Goal: Task Accomplishment & Management: Manage account settings

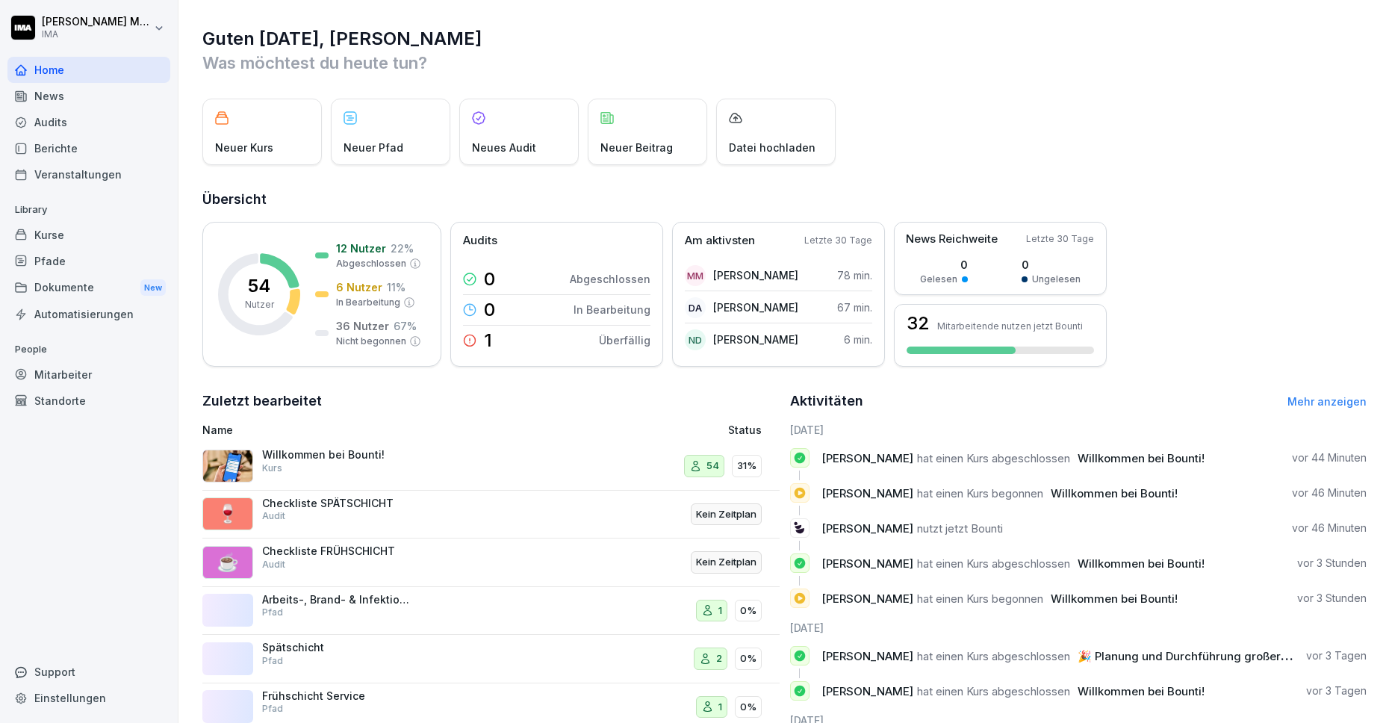
click at [82, 375] on div "Mitarbeiter" at bounding box center [88, 374] width 163 height 26
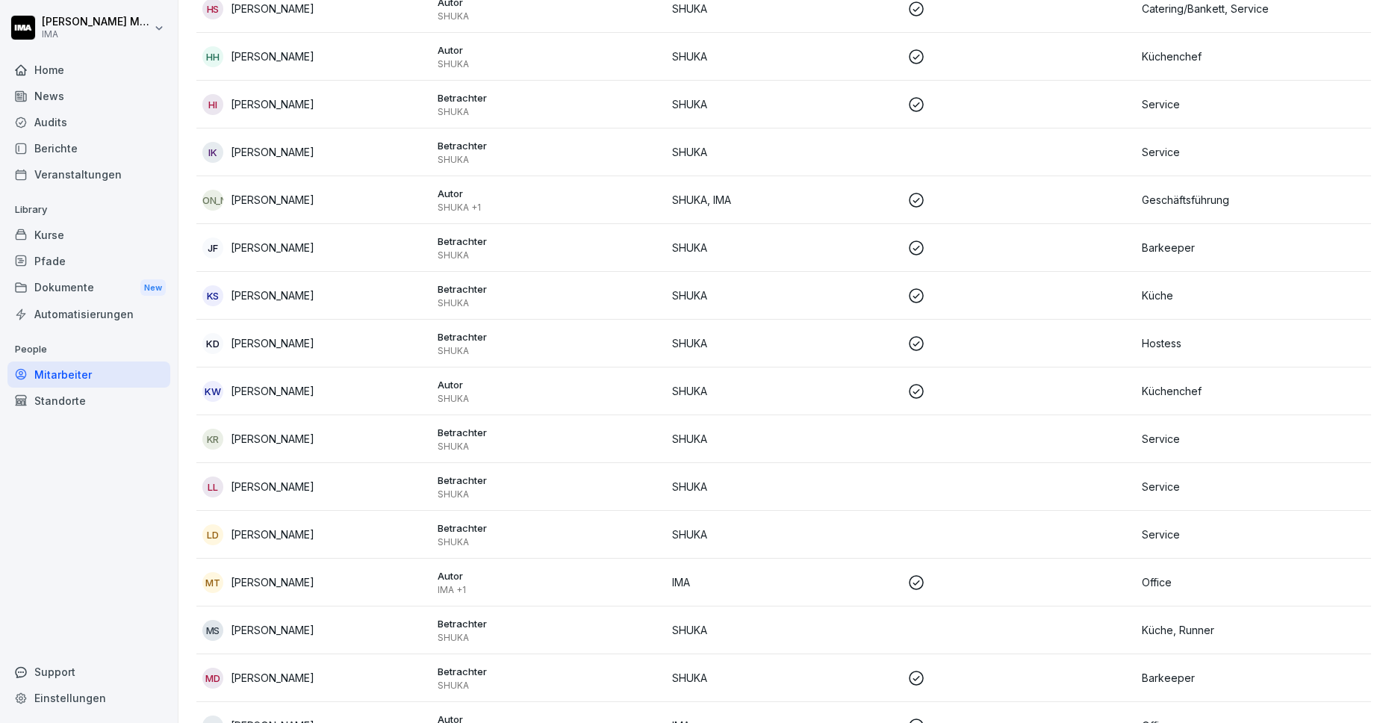
scroll to position [852, 0]
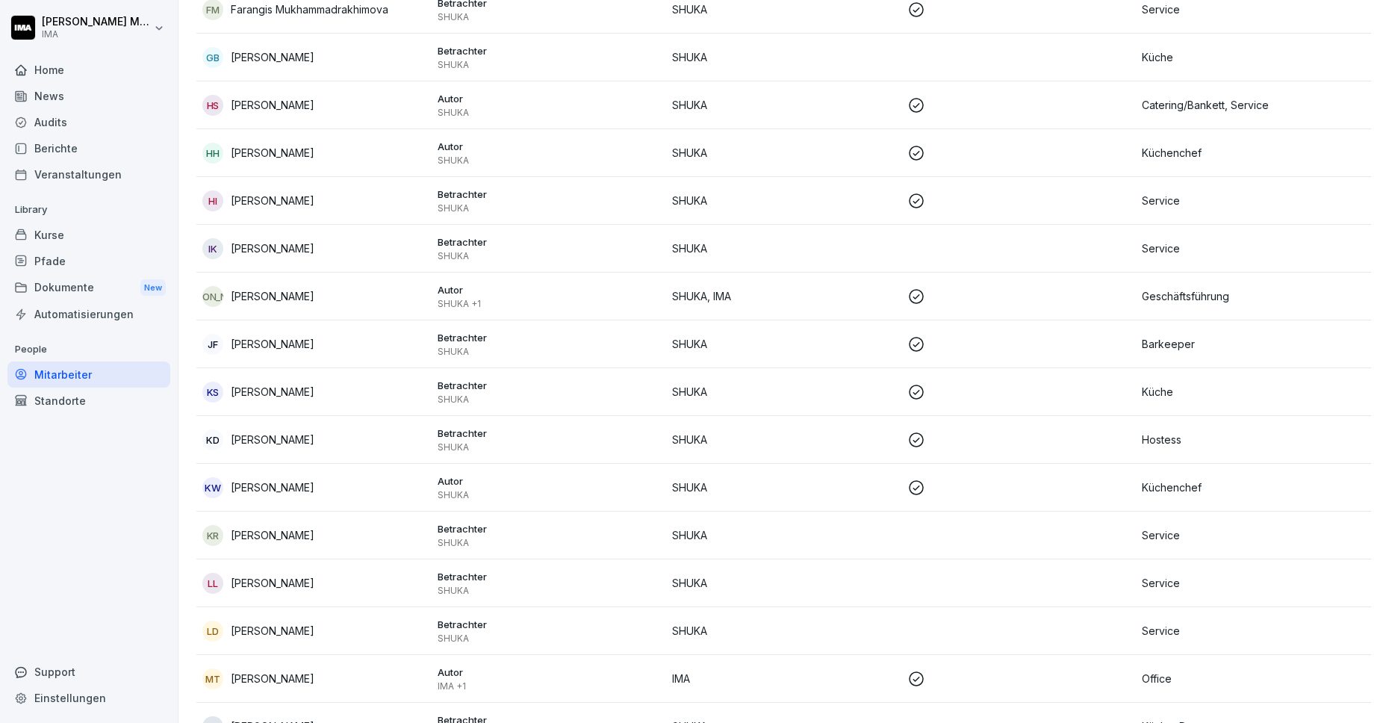
click at [877, 569] on td "SHUKA" at bounding box center [783, 583] width 235 height 48
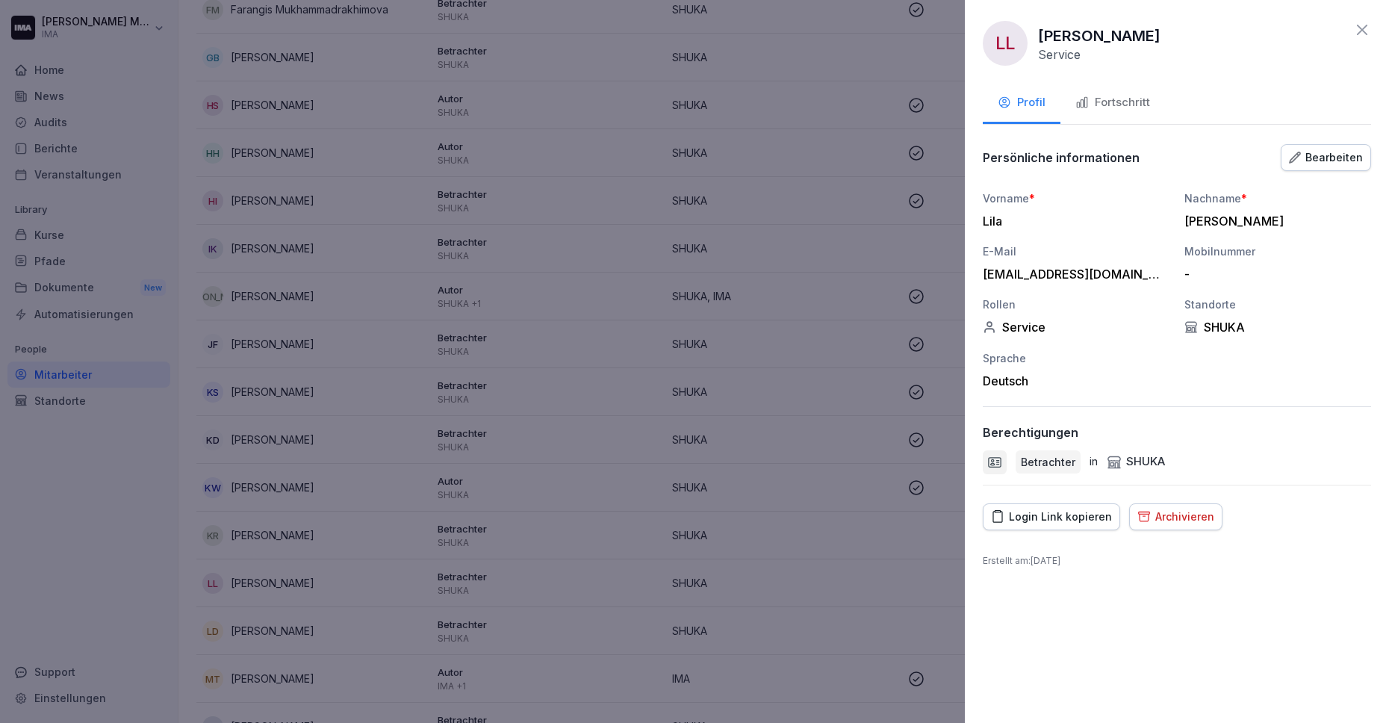
click at [1325, 154] on div "Bearbeiten" at bounding box center [1326, 157] width 74 height 16
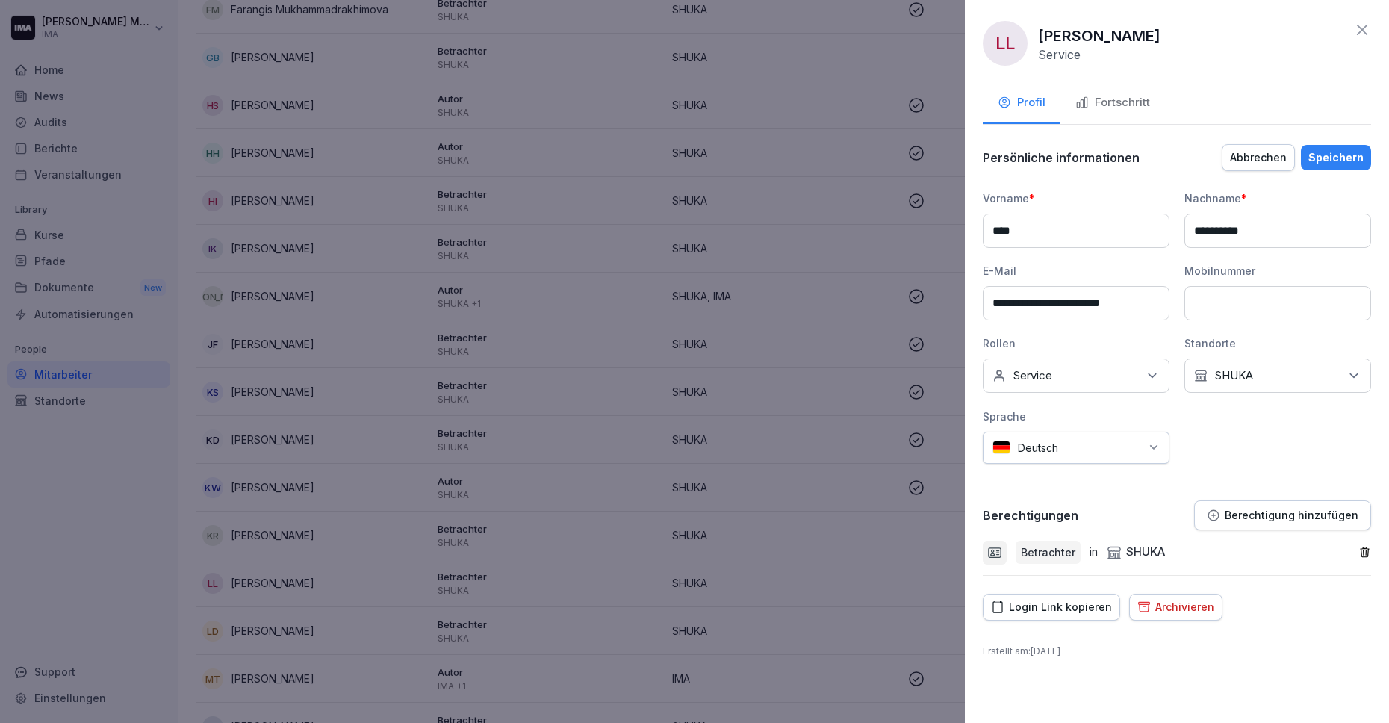
click at [1369, 546] on icon "button" at bounding box center [1364, 552] width 13 height 13
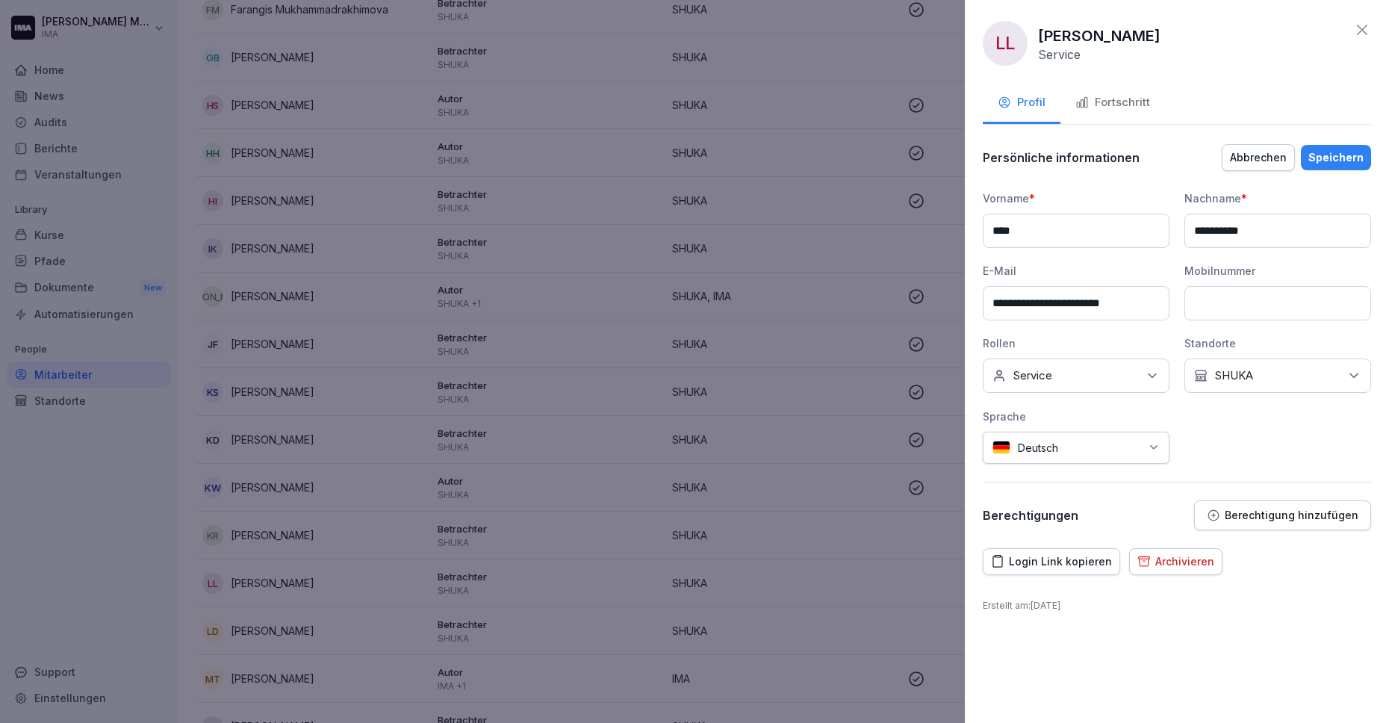
click at [1287, 519] on p "Berechtigung hinzufügen" at bounding box center [1292, 515] width 134 height 12
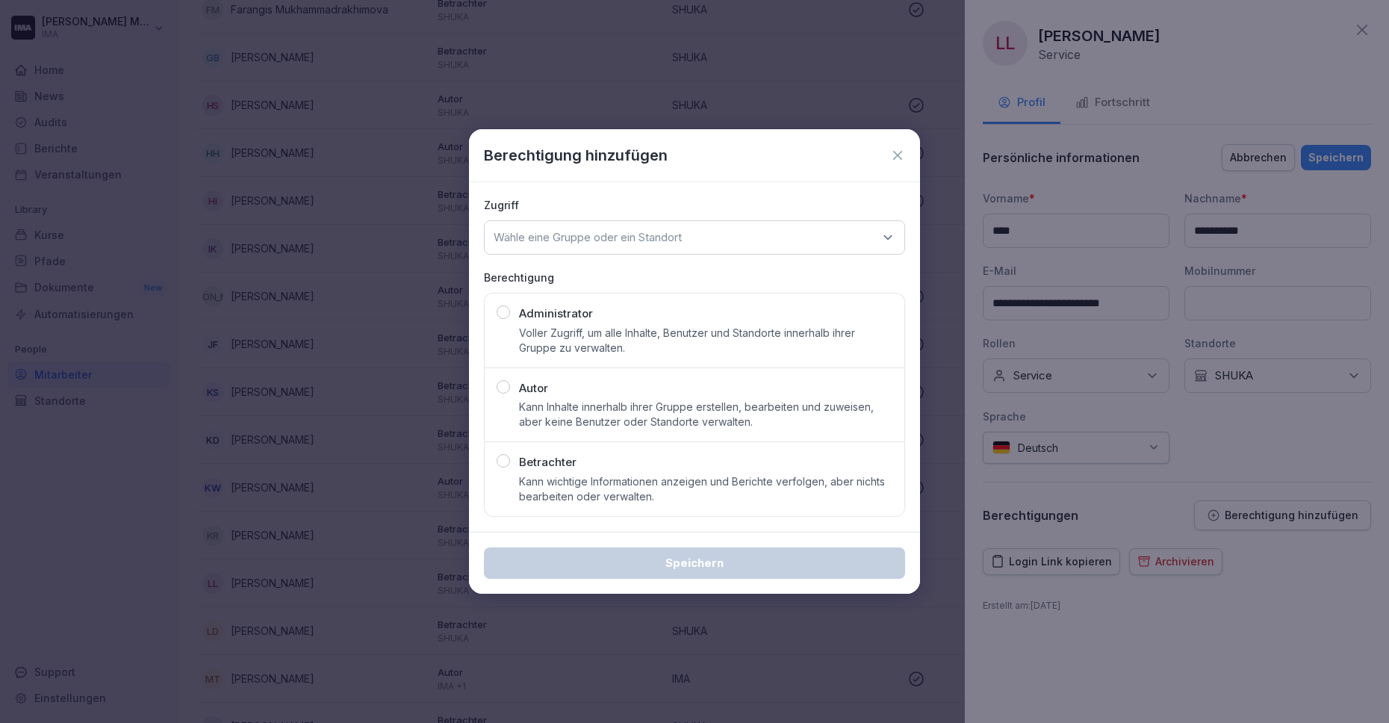
click at [738, 464] on div "Betrachter Kann wichtige Informationen anzeigen und Berichte verfolgen, aber ni…" at bounding box center [705, 479] width 373 height 50
click at [719, 235] on div "Wähle eine Gruppe oder ein Standort" at bounding box center [694, 237] width 421 height 34
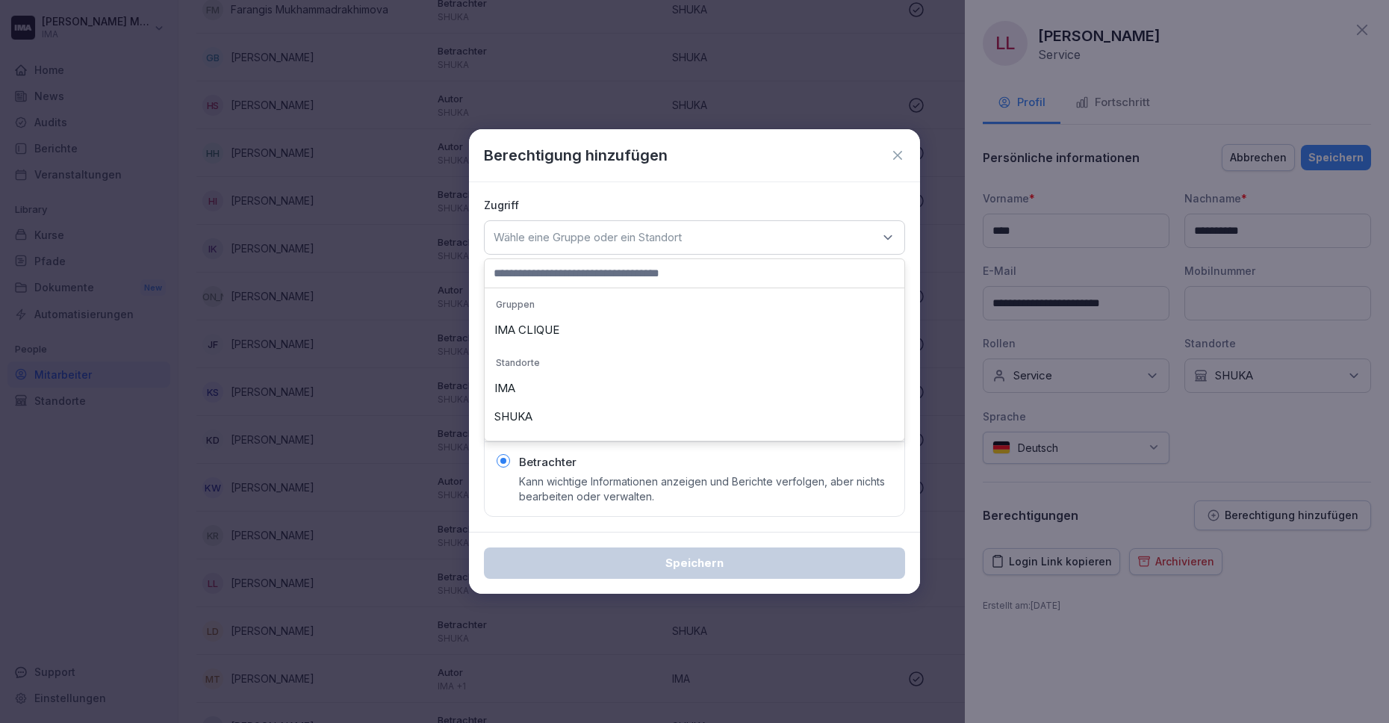
click at [644, 416] on div "SHUKA" at bounding box center [694, 416] width 412 height 28
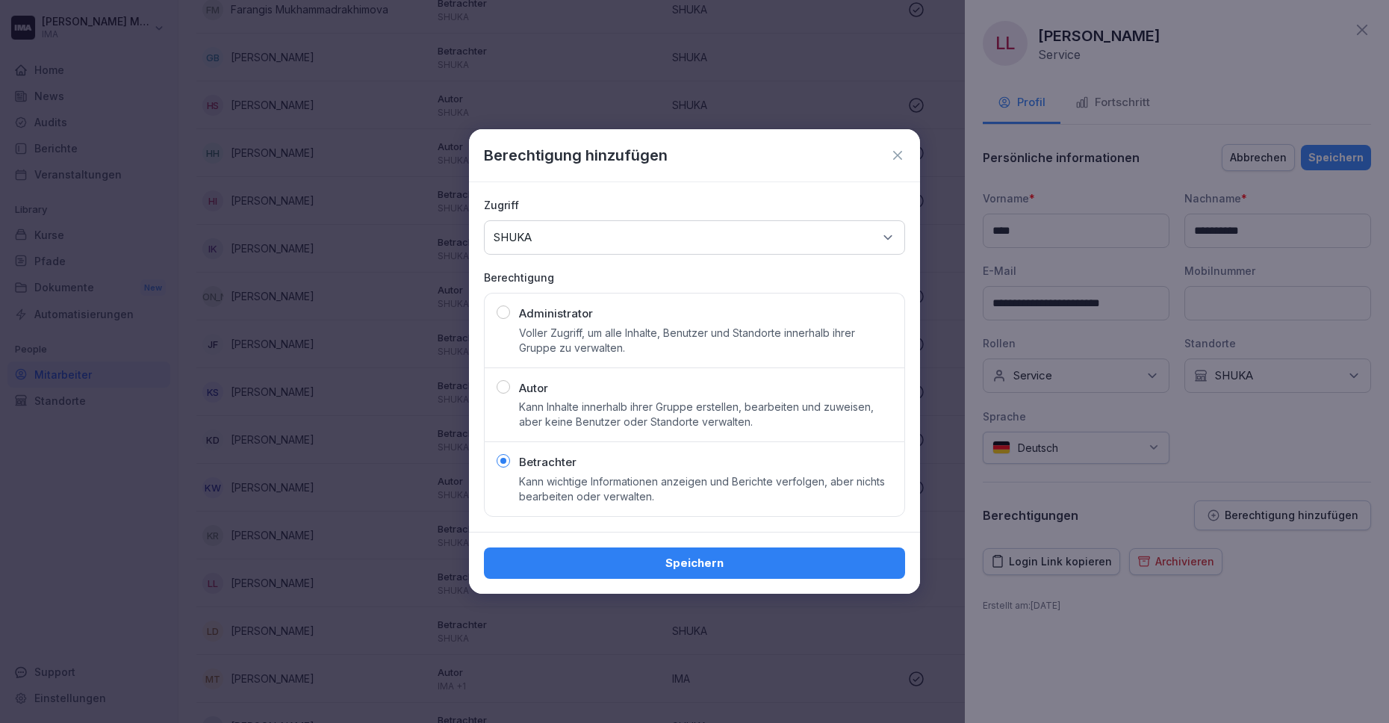
click at [665, 564] on div "Speichern" at bounding box center [694, 563] width 397 height 16
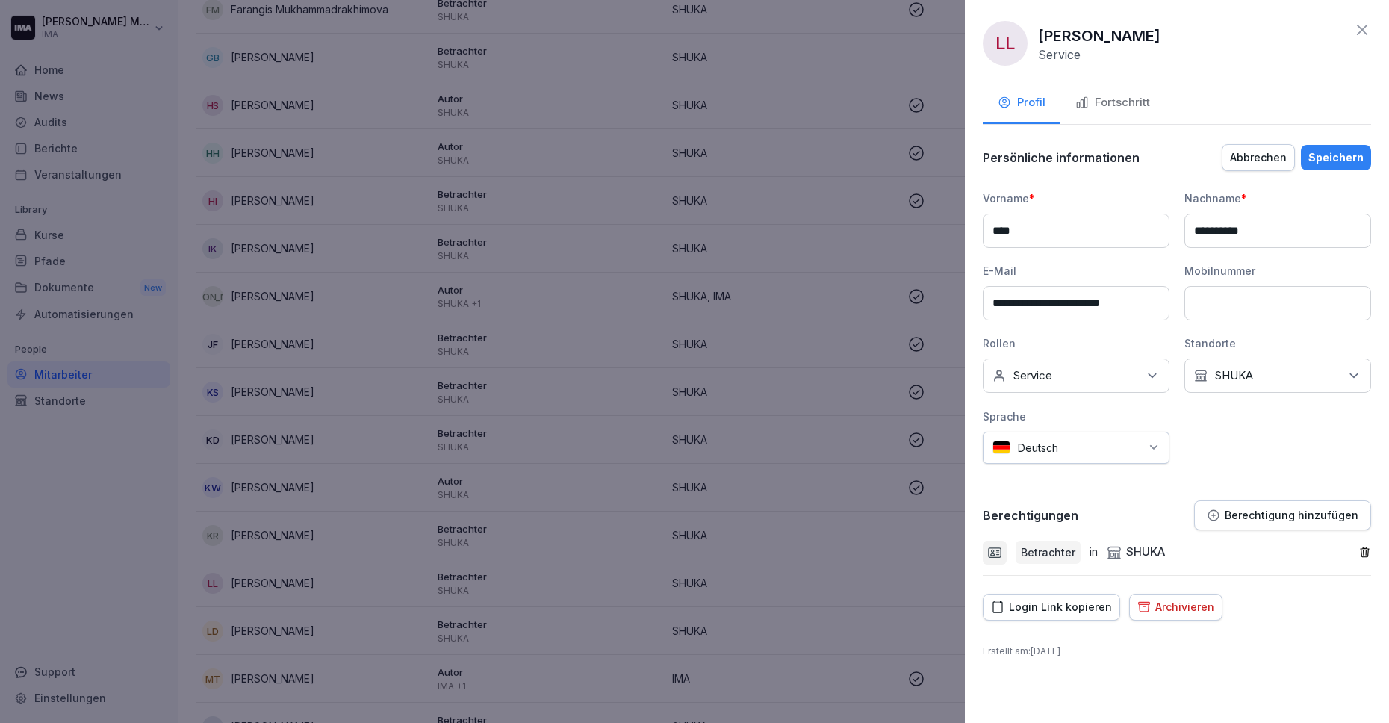
click at [1340, 159] on div "Speichern" at bounding box center [1335, 157] width 55 height 16
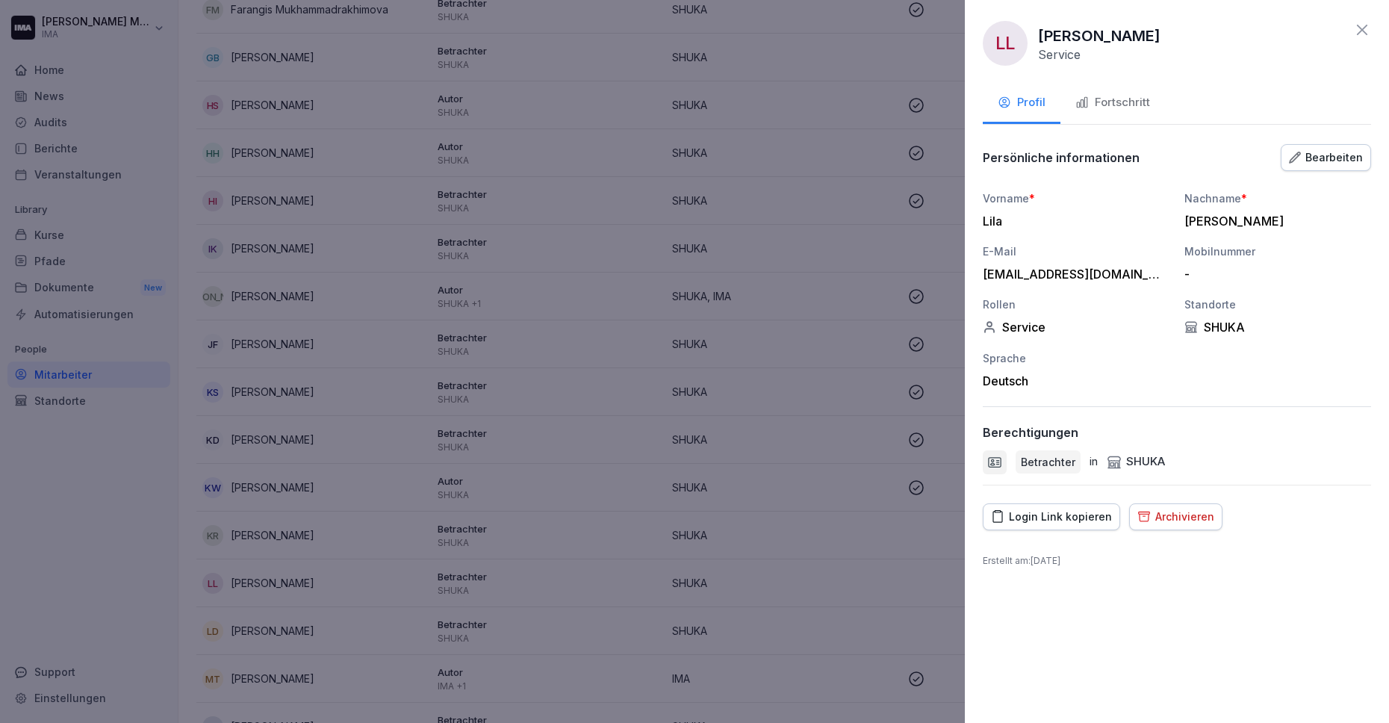
click at [1036, 525] on button "Login Link kopieren" at bounding box center [1051, 516] width 137 height 27
click at [1366, 32] on icon at bounding box center [1362, 30] width 18 height 18
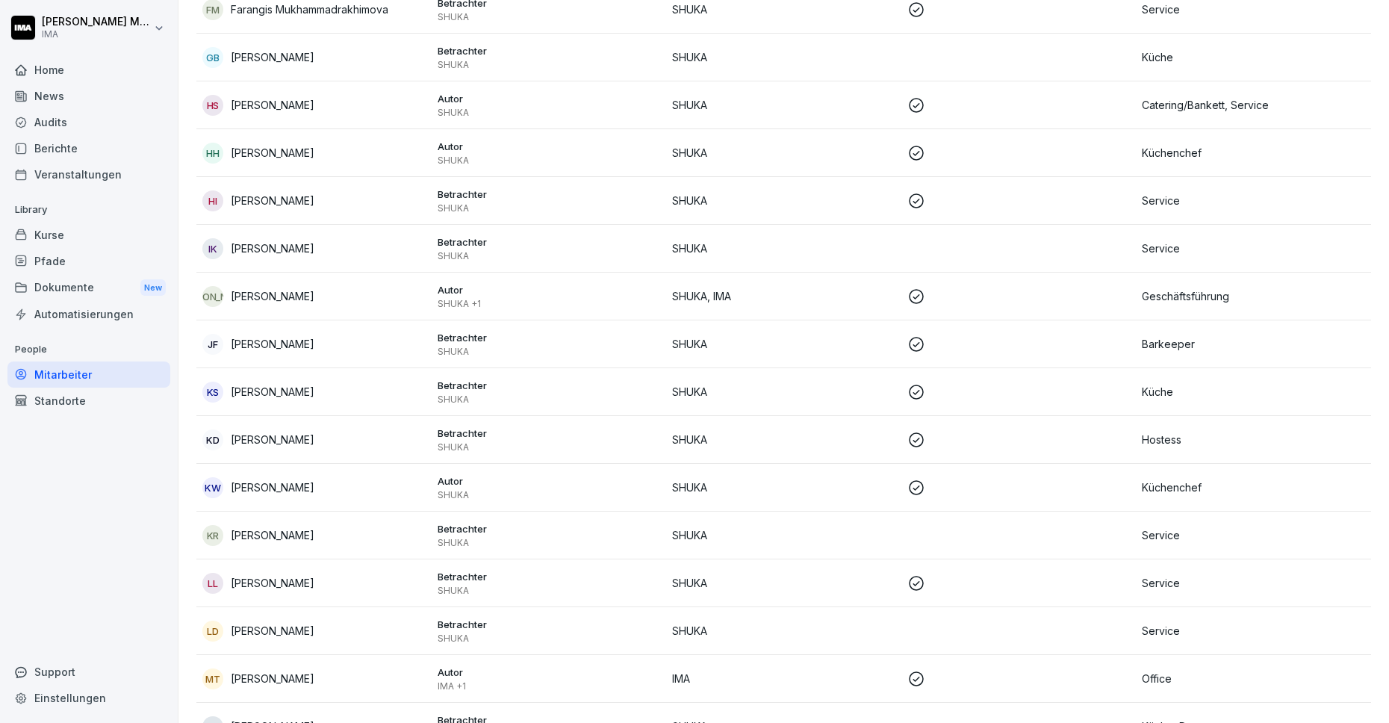
scroll to position [0, 0]
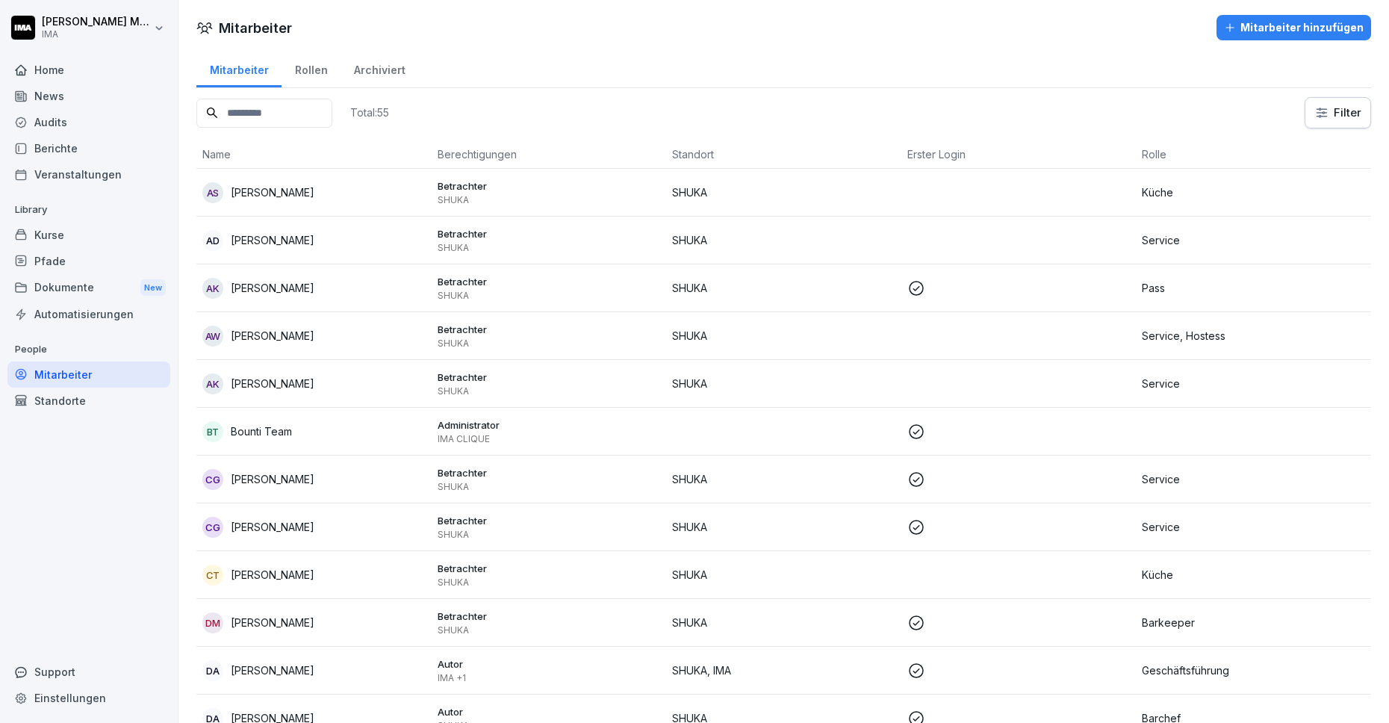
click at [99, 67] on div "Home" at bounding box center [88, 70] width 163 height 26
